Goal: Transaction & Acquisition: Purchase product/service

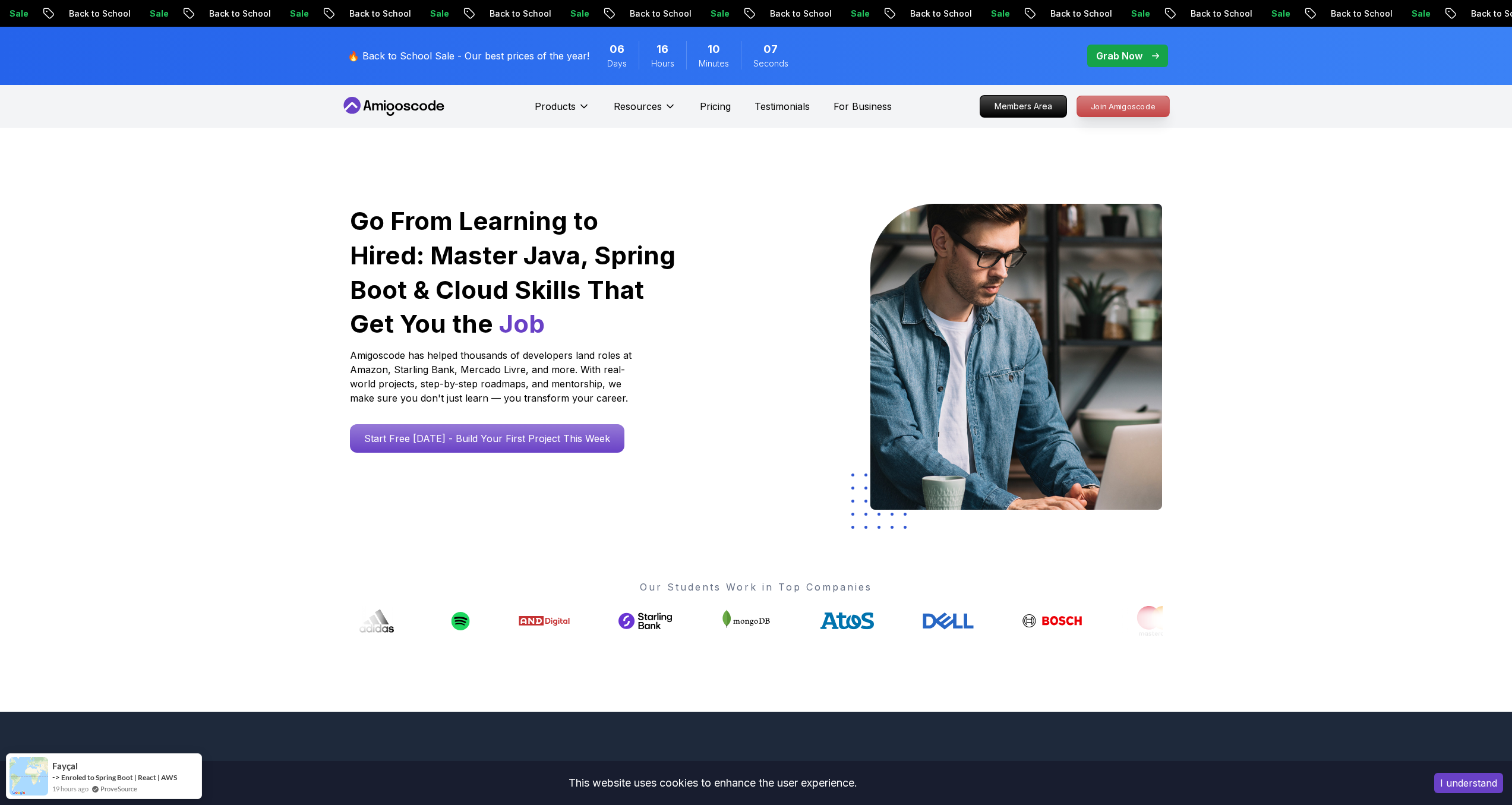
click at [1114, 117] on link "Join Amigoscode" at bounding box center [1123, 106] width 93 height 21
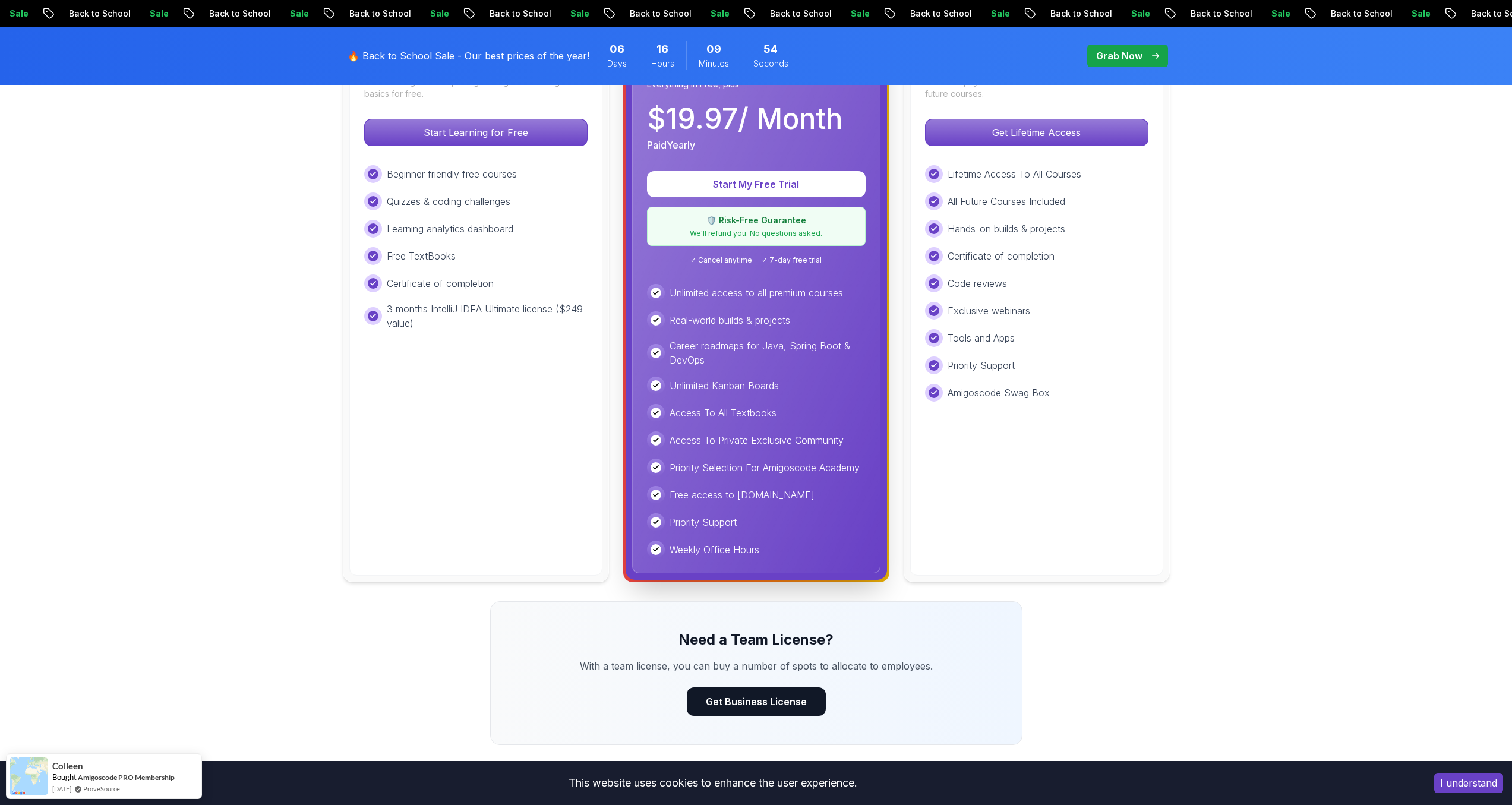
scroll to position [425, 0]
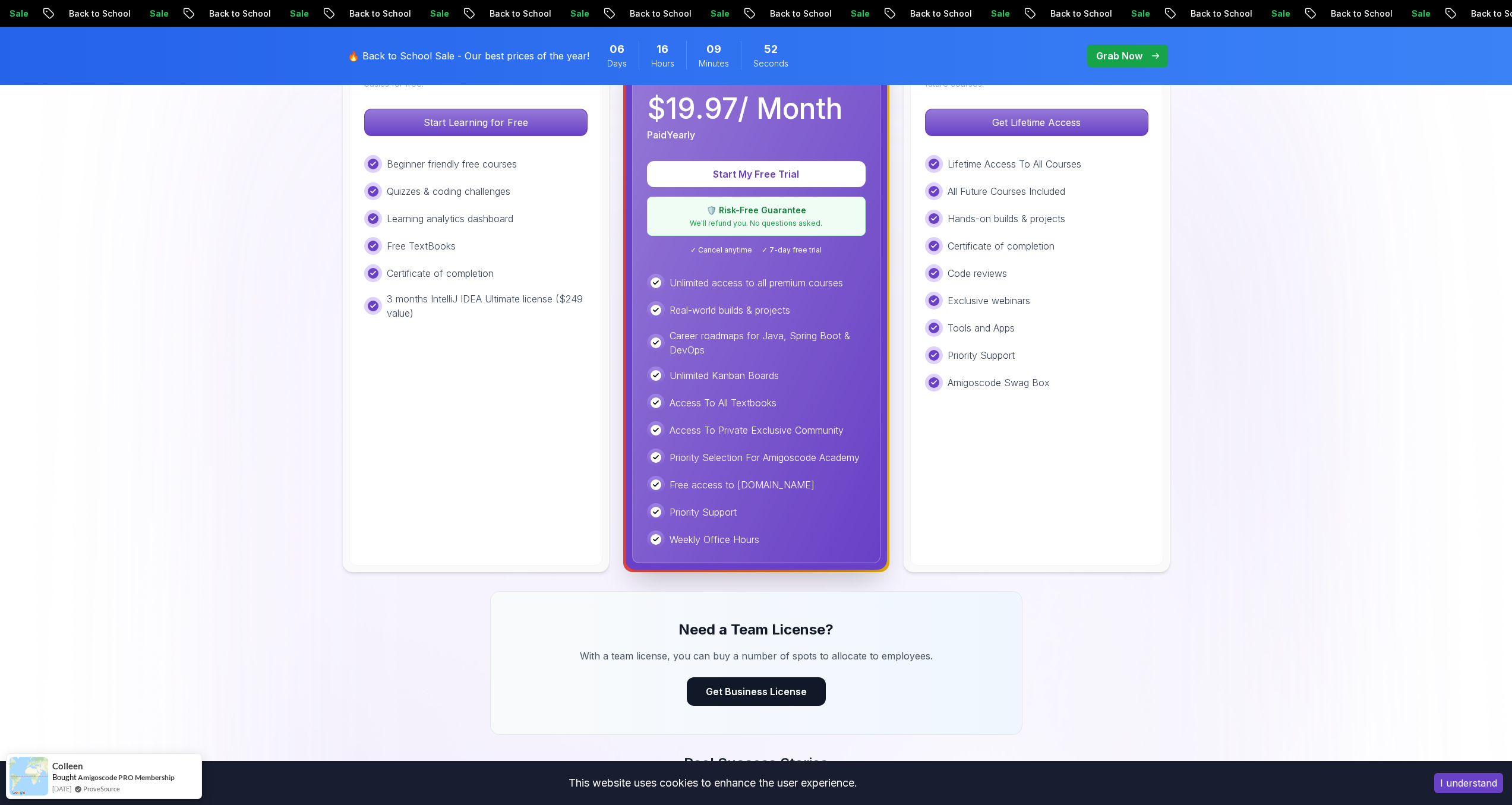
scroll to position [0, 0]
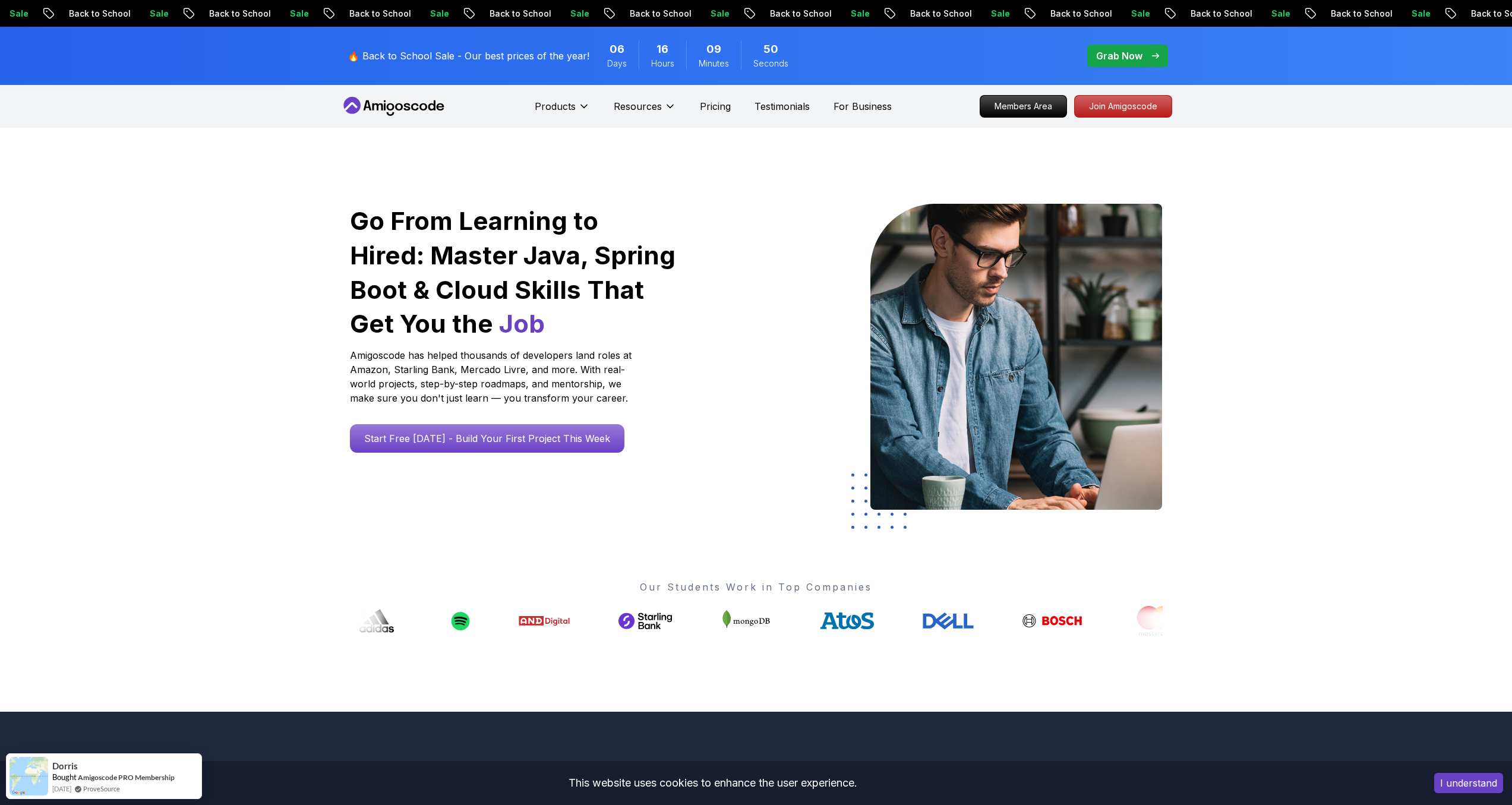
click at [1040, 19] on p "Back to School" at bounding box center [1080, 13] width 81 height 12
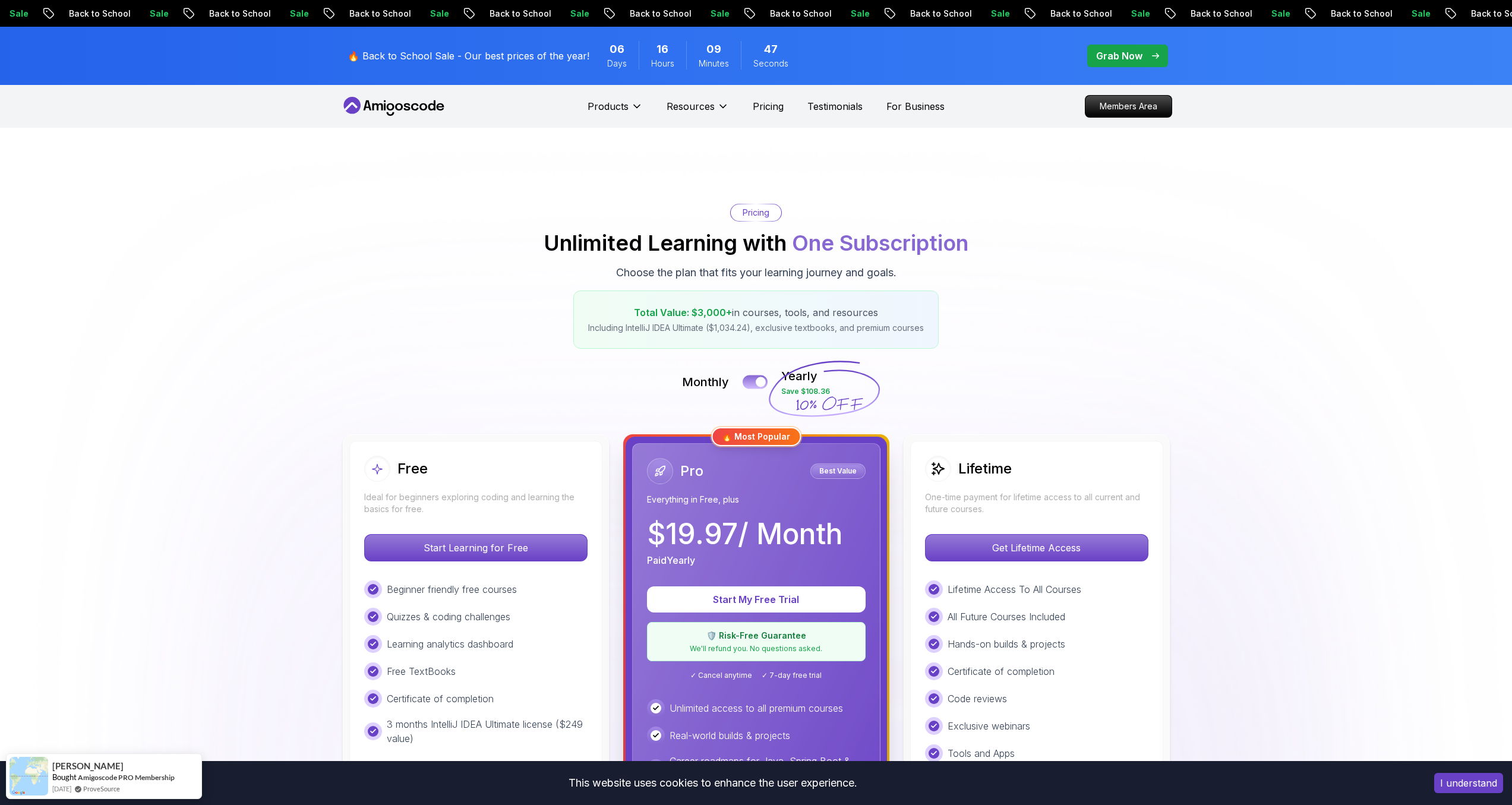
click at [752, 381] on button at bounding box center [755, 381] width 25 height 13
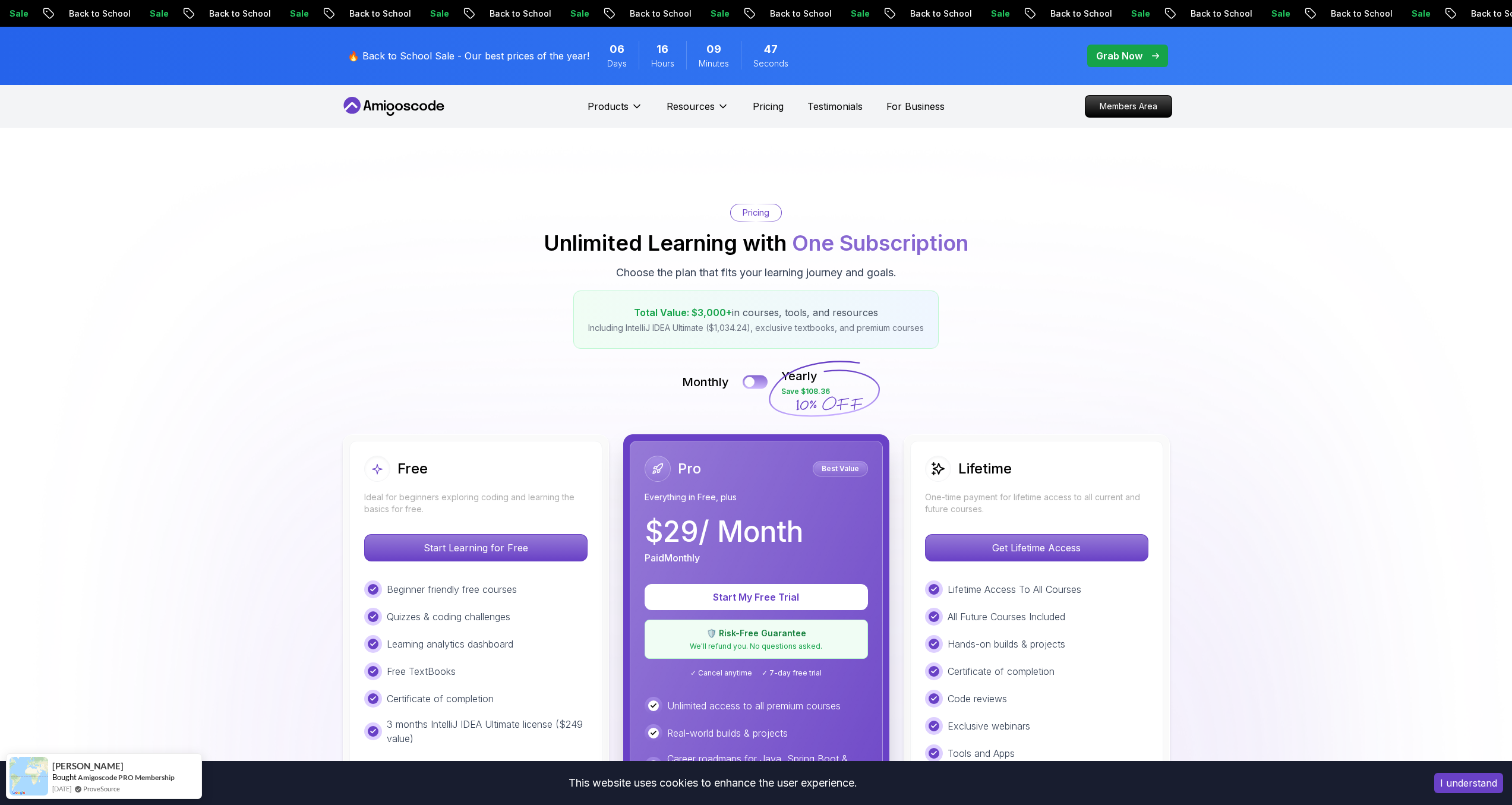
click at [752, 381] on div at bounding box center [750, 382] width 10 height 10
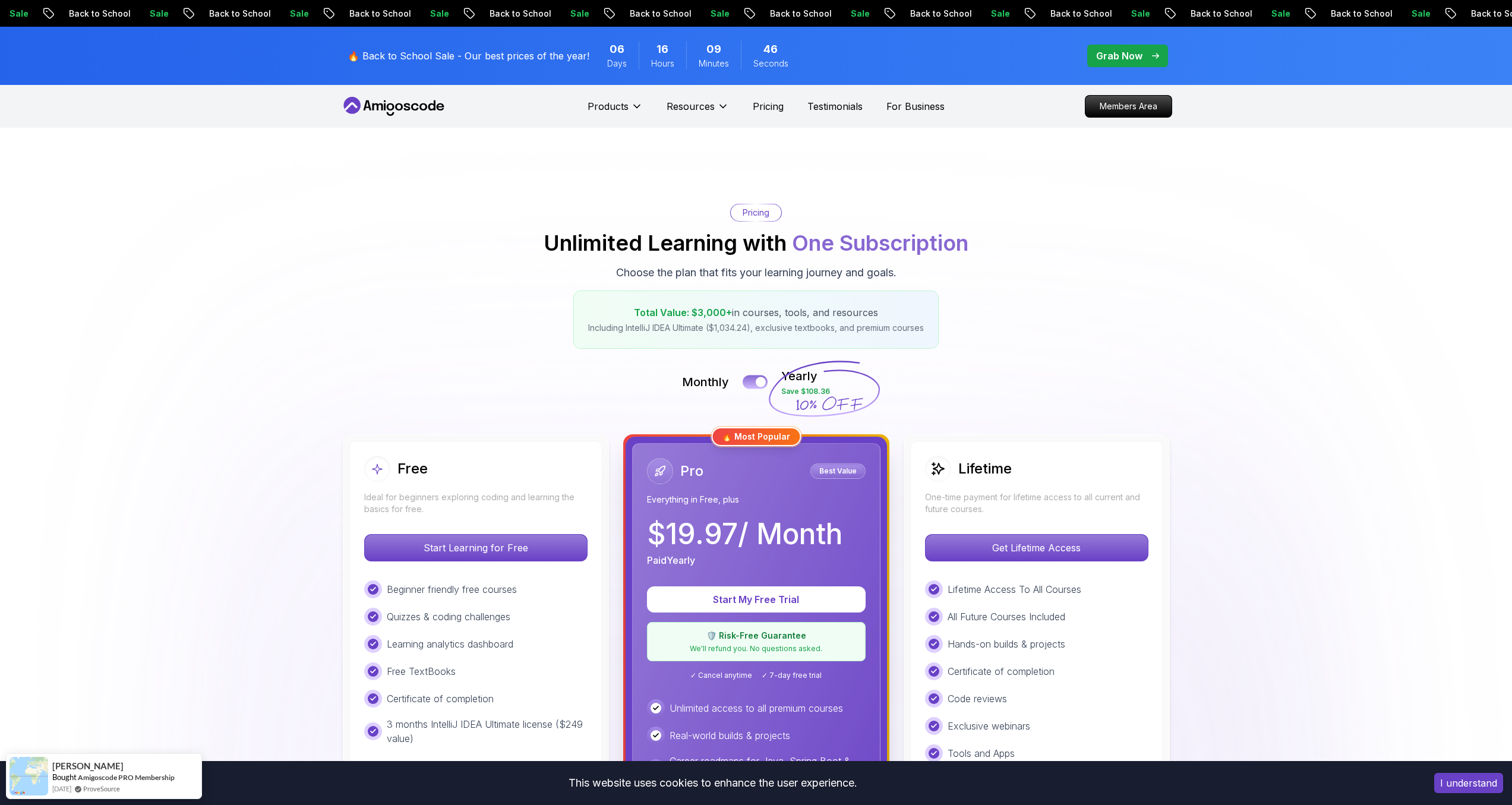
click at [752, 381] on button at bounding box center [755, 381] width 25 height 13
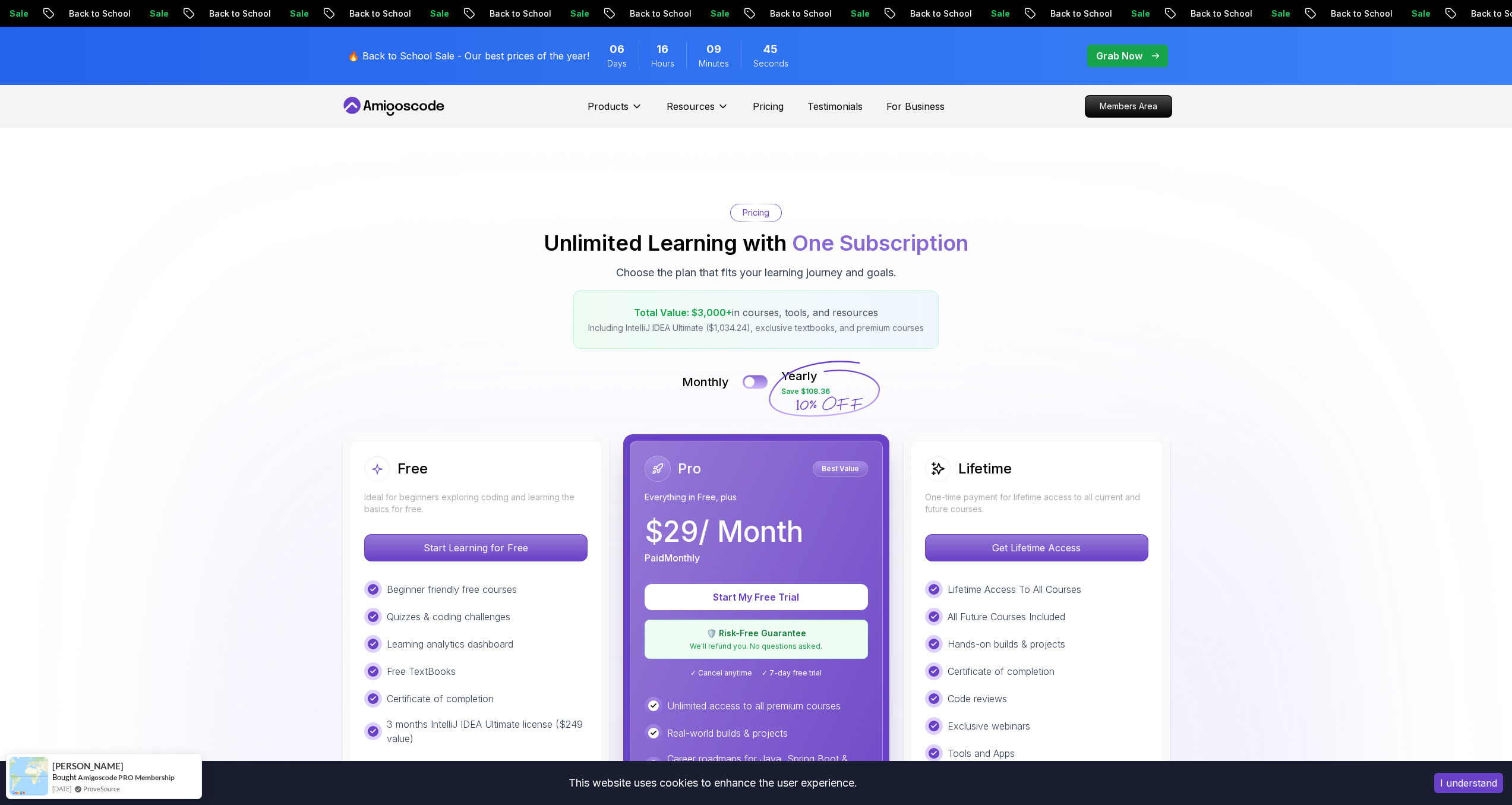
click at [752, 381] on div at bounding box center [750, 382] width 10 height 10
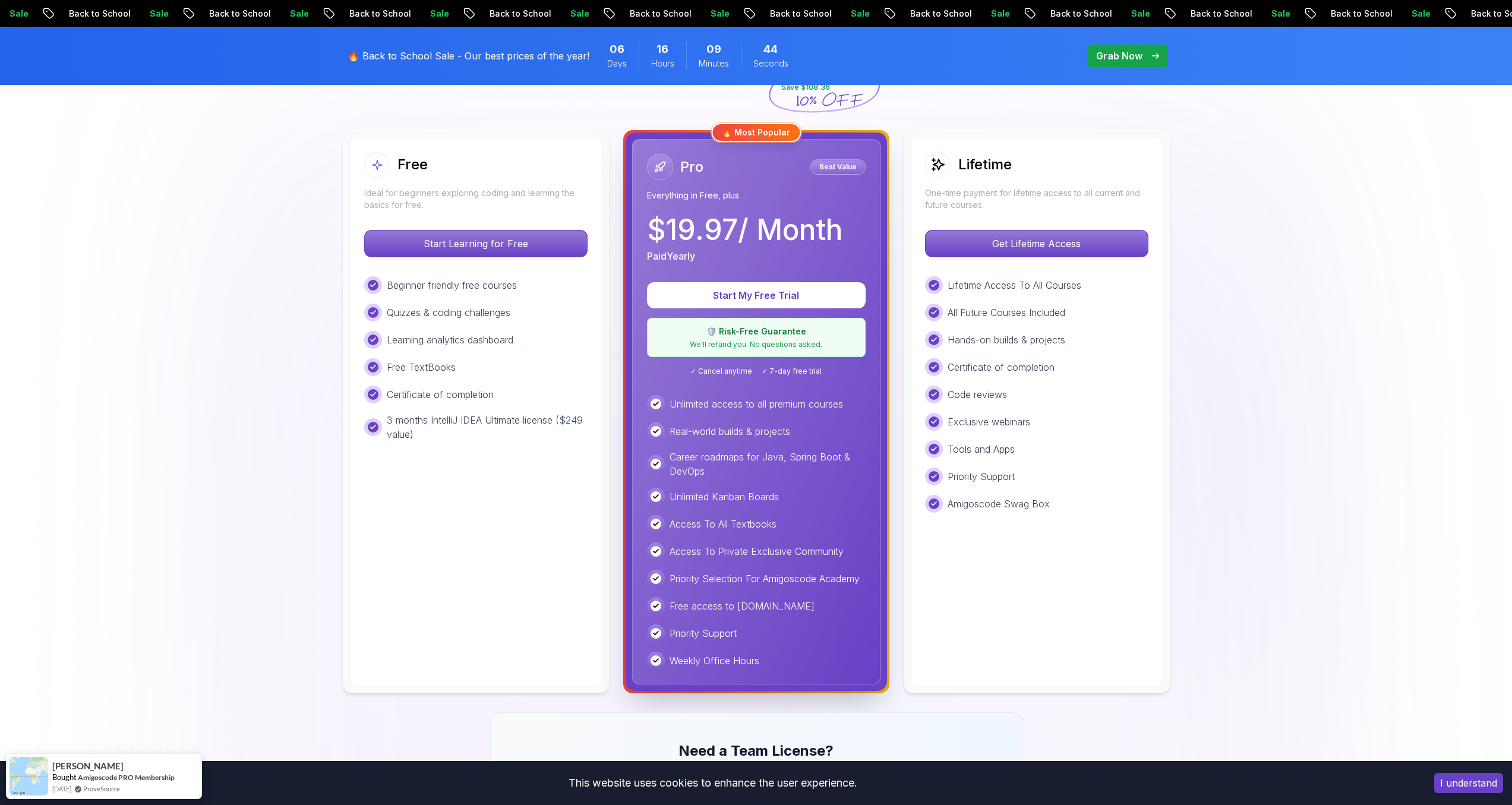
scroll to position [324, 0]
